Goal: Navigation & Orientation: Find specific page/section

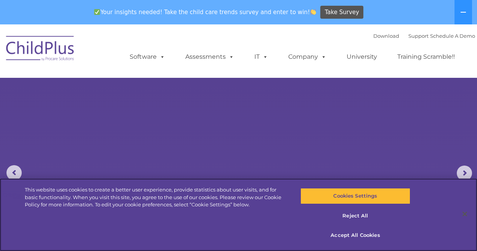
select select "MEDIUM"
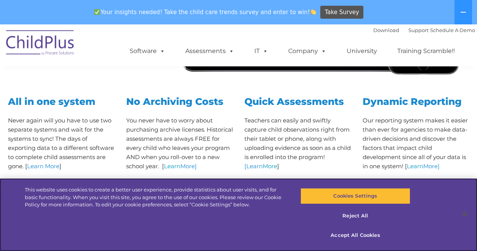
scroll to position [315, 0]
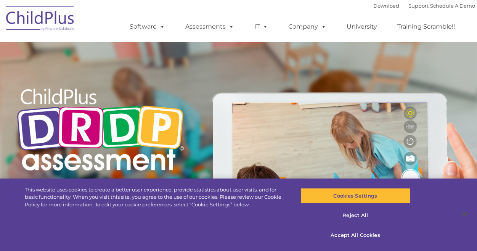
type input ""
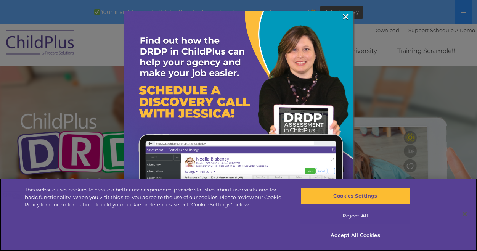
click at [347, 217] on button "Reject All" at bounding box center [355, 216] width 110 height 16
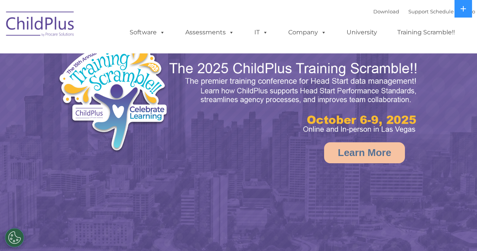
select select "MEDIUM"
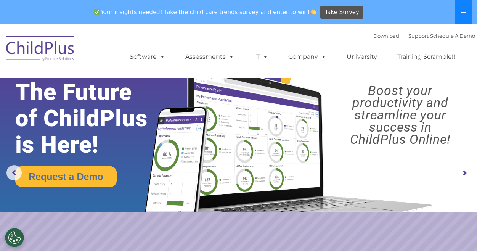
click at [463, 12] on icon at bounding box center [462, 12] width 5 height 1
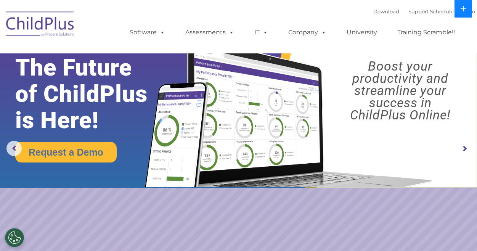
click at [463, 9] on icon at bounding box center [463, 9] width 6 height 6
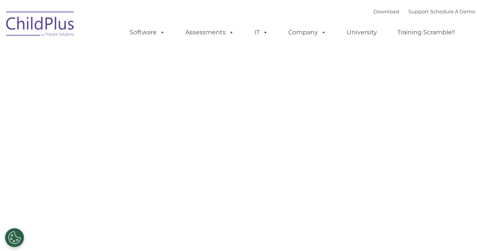
type input ""
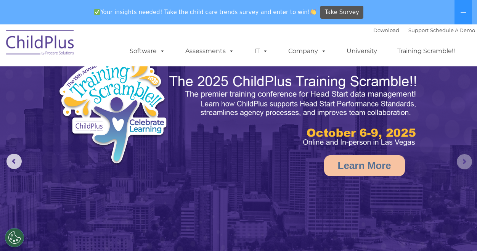
click at [461, 163] on rs-arrow at bounding box center [464, 161] width 15 height 15
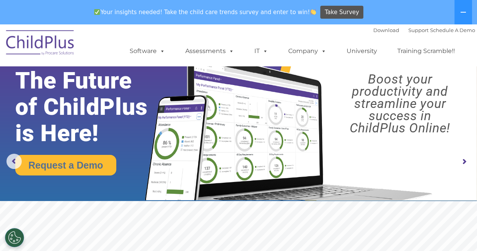
click at [465, 162] on rs-arrow at bounding box center [464, 161] width 15 height 15
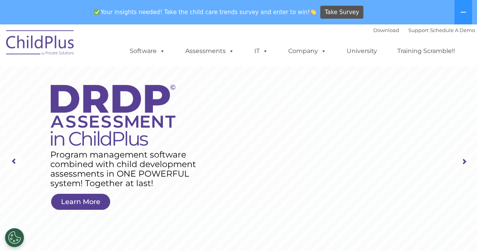
click at [465, 162] on rs-arrow at bounding box center [464, 161] width 15 height 15
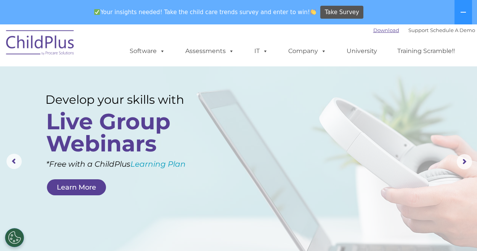
click at [379, 30] on link "Download" at bounding box center [386, 30] width 26 height 6
